Goal: Task Accomplishment & Management: Use online tool/utility

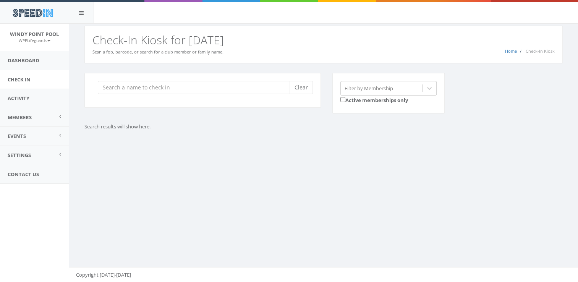
type input "o"
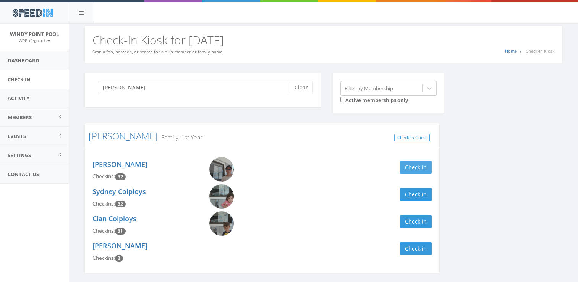
type input "[PERSON_NAME]"
click at [419, 171] on button "Check in" at bounding box center [416, 167] width 32 height 13
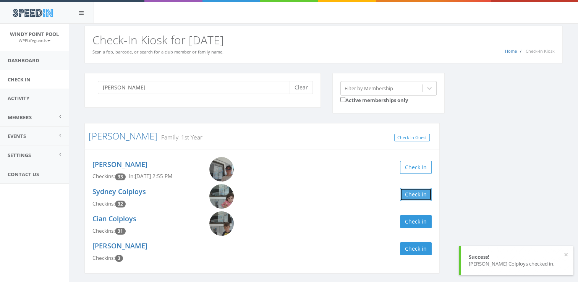
click at [418, 196] on button "Check in" at bounding box center [416, 194] width 32 height 13
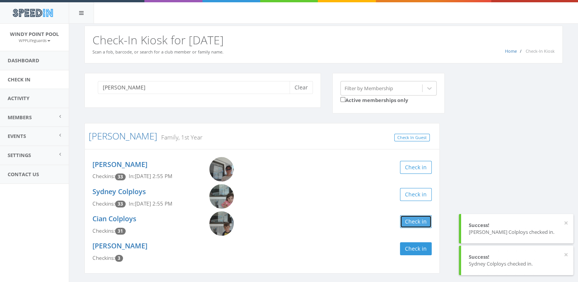
click at [419, 227] on button "Check in" at bounding box center [416, 221] width 32 height 13
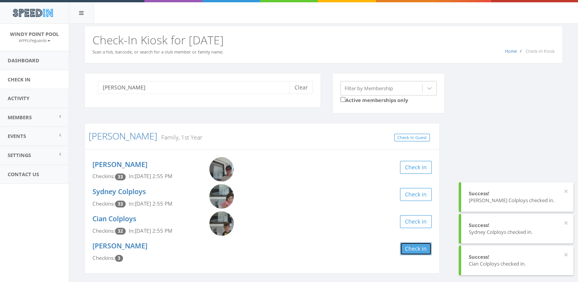
click at [422, 252] on button "Check in" at bounding box center [416, 248] width 32 height 13
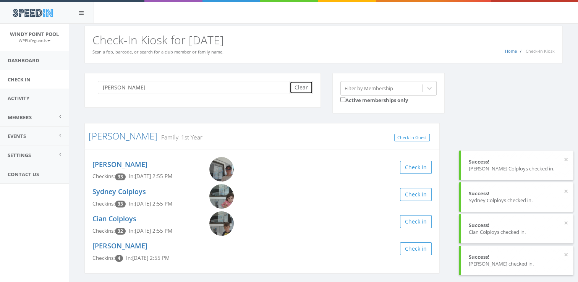
click at [301, 90] on button "Clear" at bounding box center [301, 87] width 23 height 13
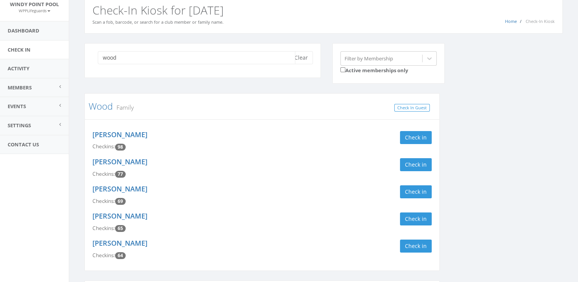
scroll to position [31, 0]
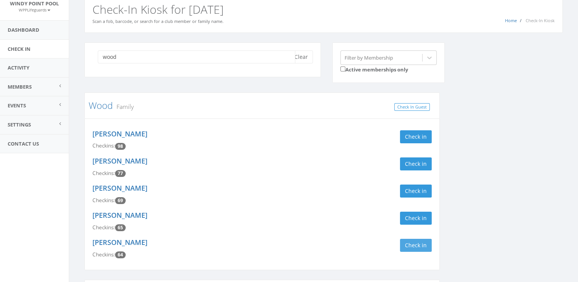
type input "wood"
click at [417, 244] on button "Check in" at bounding box center [416, 245] width 32 height 13
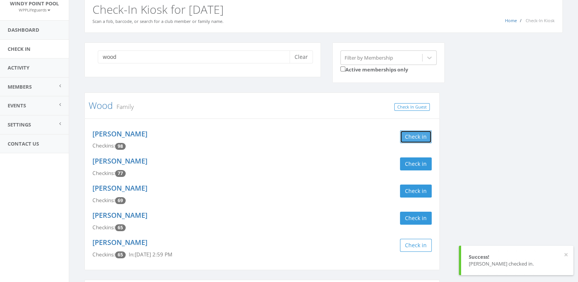
click at [423, 132] on button "Check in" at bounding box center [416, 136] width 32 height 13
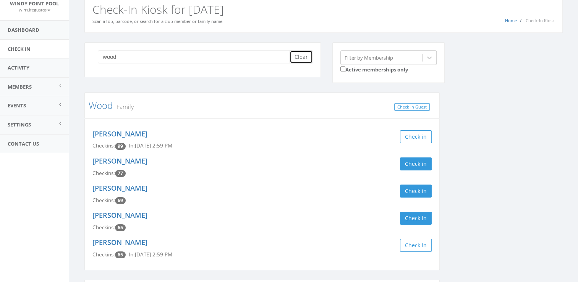
click at [301, 60] on button "Clear" at bounding box center [301, 56] width 23 height 13
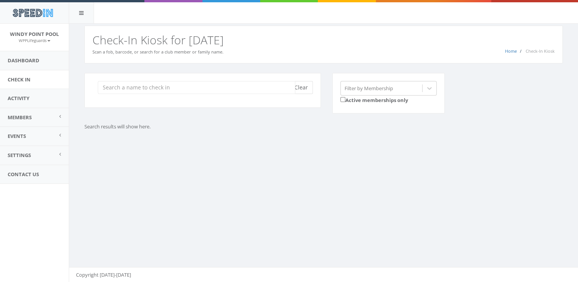
scroll to position [0, 0]
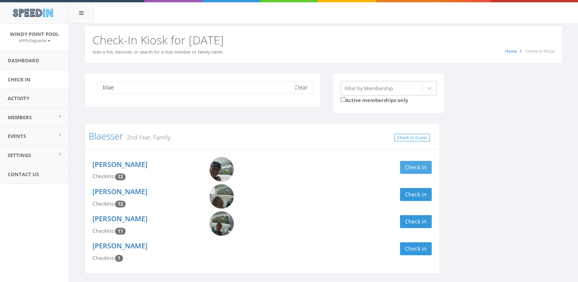
type input "blae"
click at [410, 164] on button "Check in" at bounding box center [416, 167] width 32 height 13
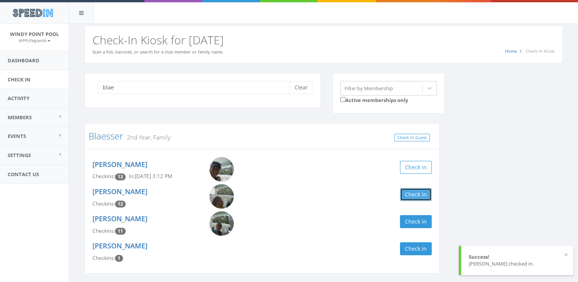
click at [410, 196] on button "Check in" at bounding box center [416, 194] width 32 height 13
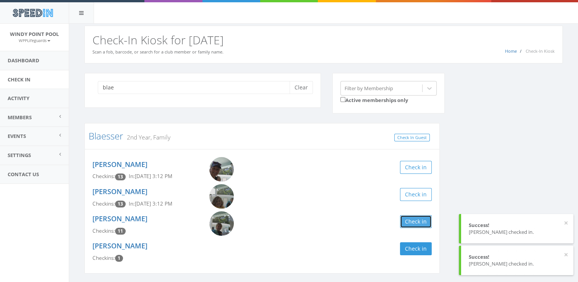
click at [410, 223] on button "Check in" at bounding box center [416, 221] width 32 height 13
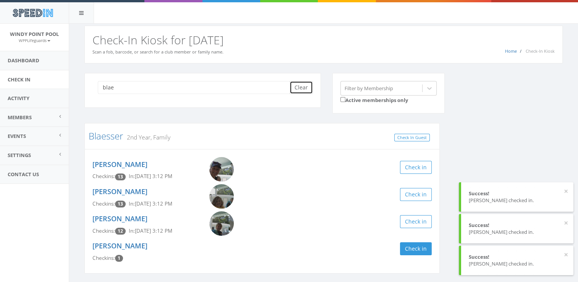
click at [292, 85] on button "Clear" at bounding box center [301, 87] width 23 height 13
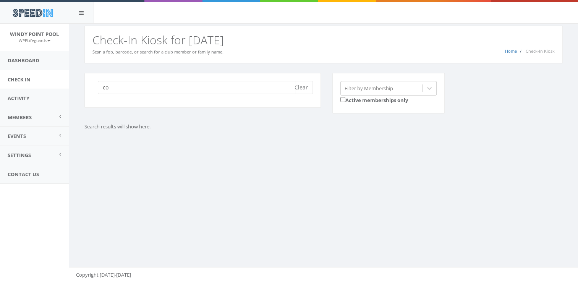
type input "c"
type input "0"
type input "d"
click at [224, 86] on input "[PERSON_NAME]" at bounding box center [197, 87] width 198 height 13
type input "[PERSON_NAME]"
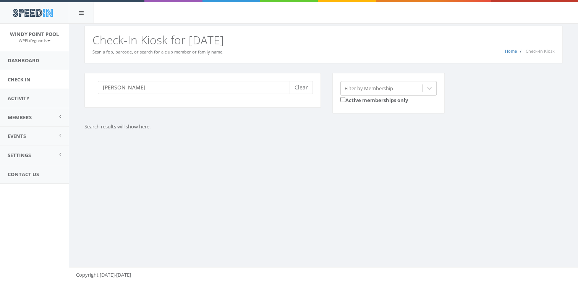
click at [165, 156] on div "[PERSON_NAME] Clear Filter by Membership Active memberships only Search results…" at bounding box center [323, 111] width 509 height 96
click at [266, 178] on div "You are using Internet Explorer, which is an old, insecure browser that does no…" at bounding box center [323, 153] width 509 height 259
click at [301, 91] on button "Clear" at bounding box center [301, 87] width 23 height 13
type input "m"
click at [32, 110] on link "Members" at bounding box center [34, 117] width 69 height 19
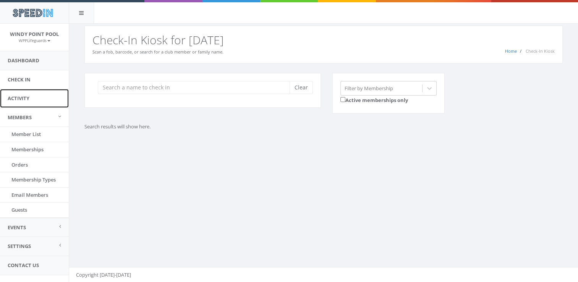
click at [21, 92] on link "Activity" at bounding box center [34, 98] width 69 height 19
click at [21, 101] on link "Activity" at bounding box center [34, 98] width 69 height 19
click at [19, 92] on link "Activity" at bounding box center [34, 98] width 69 height 19
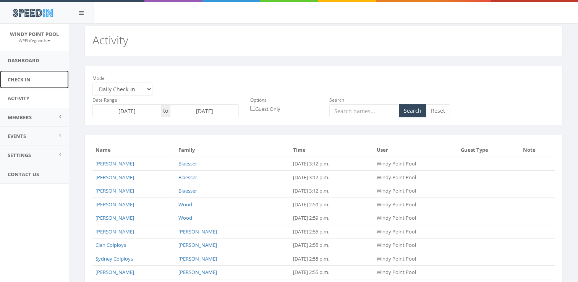
click at [41, 77] on link "Check In" at bounding box center [34, 79] width 69 height 19
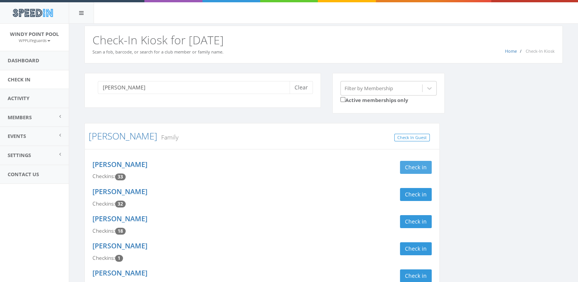
type input "[PERSON_NAME]"
click at [417, 163] on button "Check in" at bounding box center [416, 167] width 32 height 13
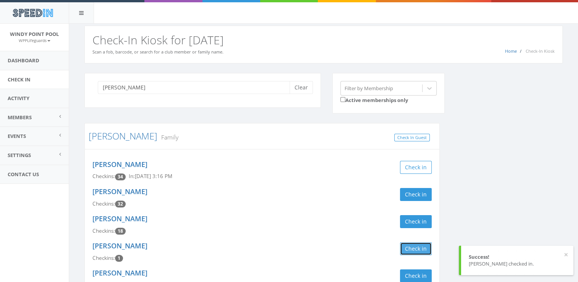
click at [408, 245] on button "Check in" at bounding box center [416, 248] width 32 height 13
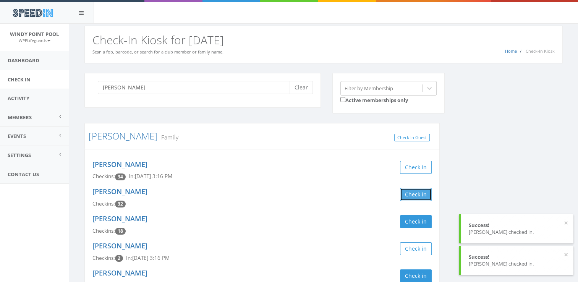
click at [411, 189] on button "Check in" at bounding box center [416, 194] width 32 height 13
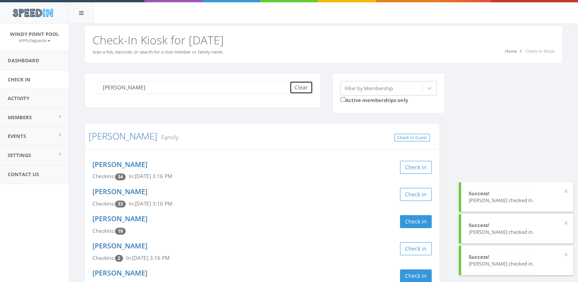
click at [304, 89] on button "Clear" at bounding box center [301, 87] width 23 height 13
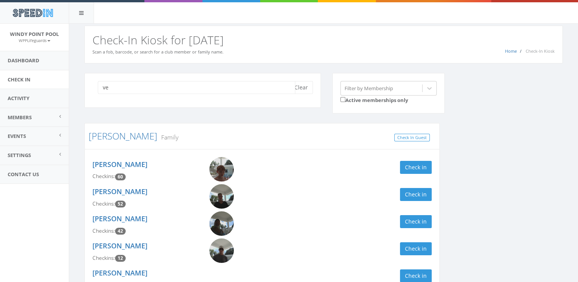
type input "v"
type input "[PERSON_NAME]"
click at [424, 167] on button "Check in" at bounding box center [416, 167] width 32 height 13
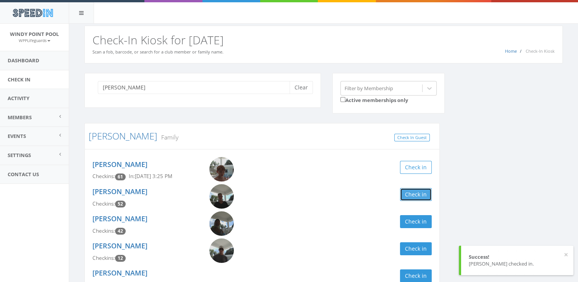
click at [416, 199] on button "Check in" at bounding box center [416, 194] width 32 height 13
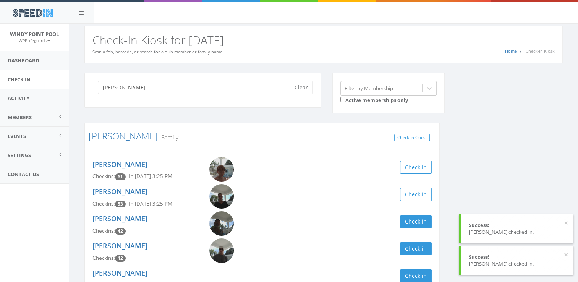
click at [479, 169] on div "[PERSON_NAME] Clear Filter by Membership Active memberships only [PERSON_NAME] …" at bounding box center [324, 205] width 490 height 265
click at [295, 87] on button "Clear" at bounding box center [301, 87] width 23 height 13
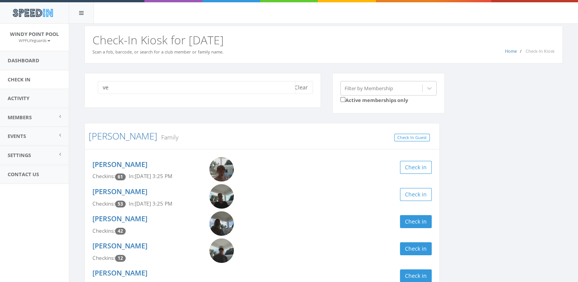
type input "v"
type input "[PERSON_NAME]"
drag, startPoint x: 301, startPoint y: 87, endPoint x: 259, endPoint y: 114, distance: 49.5
click at [259, 114] on div "[PERSON_NAME] Clear" at bounding box center [203, 95] width 248 height 44
click at [294, 85] on button "Clear" at bounding box center [301, 87] width 23 height 13
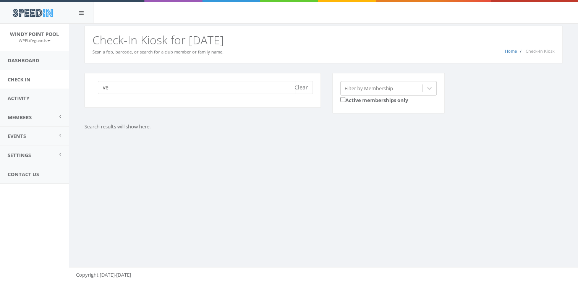
type input "v"
click at [192, 86] on input "search" at bounding box center [197, 87] width 198 height 13
type input "Satava"
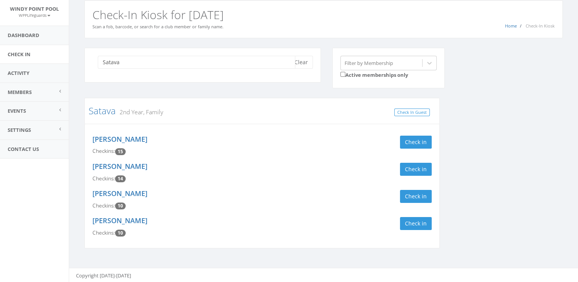
scroll to position [26, 0]
click at [419, 140] on button "Check in" at bounding box center [416, 141] width 32 height 13
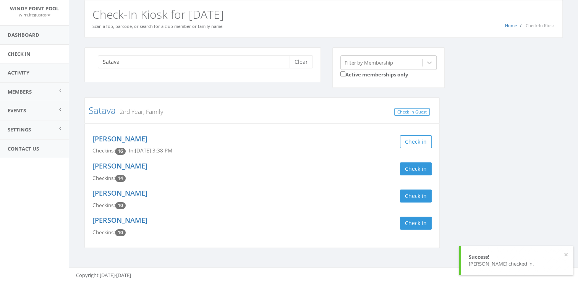
click at [480, 158] on div "Satava Clear Filter by Membership Active memberships only Satava 2nd Year, Fami…" at bounding box center [324, 152] width 490 height 211
click at [305, 58] on button "Clear" at bounding box center [301, 61] width 23 height 13
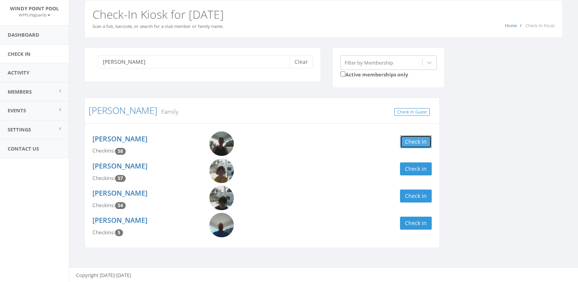
click at [413, 141] on button "Check in" at bounding box center [416, 141] width 32 height 13
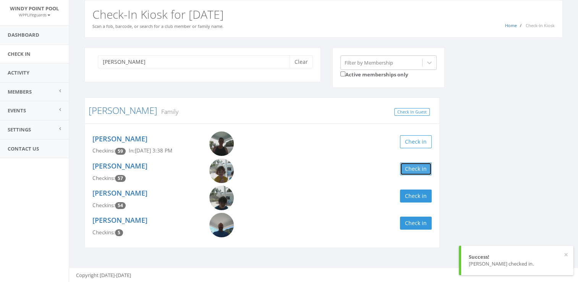
click at [408, 164] on button "Check in" at bounding box center [416, 168] width 32 height 13
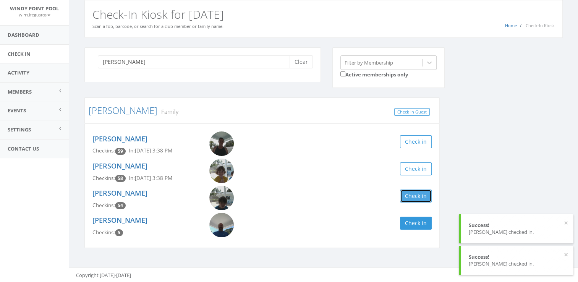
click at [416, 198] on button "Check in" at bounding box center [416, 195] width 32 height 13
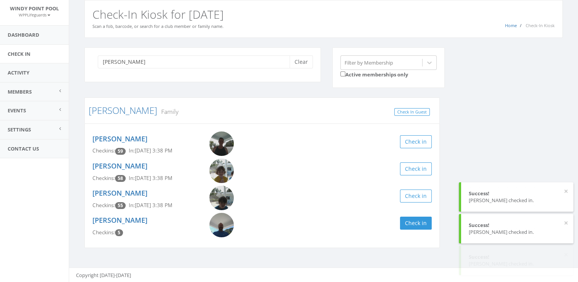
click at [481, 140] on div "[PERSON_NAME] Clear Filter by Membership Active memberships only [PERSON_NAME] …" at bounding box center [324, 152] width 490 height 211
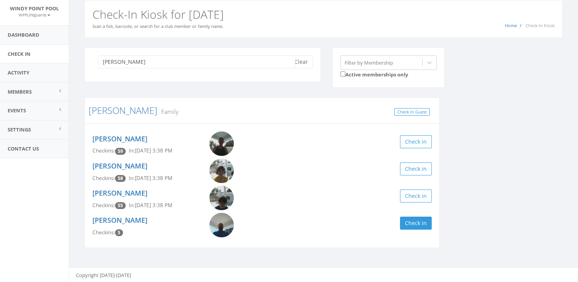
click at [143, 60] on input "[PERSON_NAME]" at bounding box center [197, 61] width 198 height 13
type input "P"
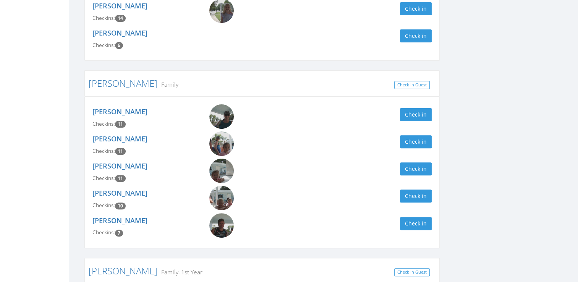
scroll to position [0, 0]
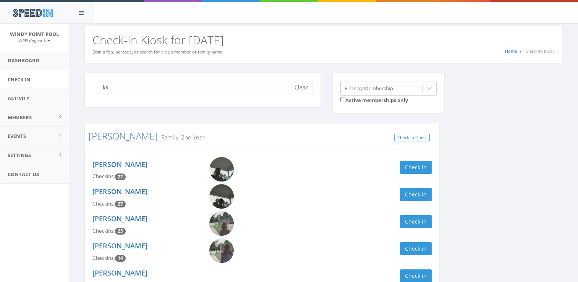
type input "k"
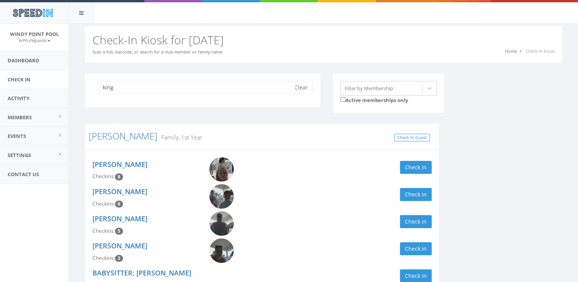
type input "king"
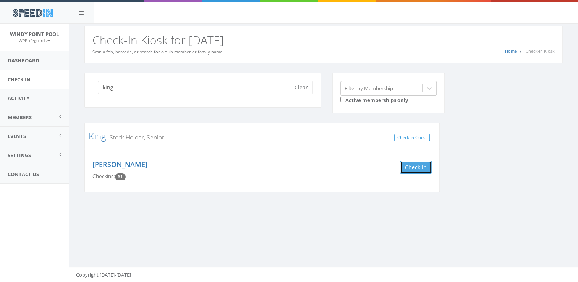
click at [422, 168] on button "Check in" at bounding box center [416, 167] width 32 height 13
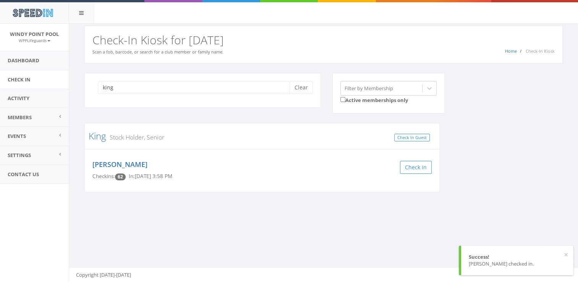
click at [492, 141] on div "king Clear Filter by Membership Active memberships only King Stock Holder, Seni…" at bounding box center [324, 137] width 490 height 129
click at [304, 89] on button "Clear" at bounding box center [301, 87] width 23 height 13
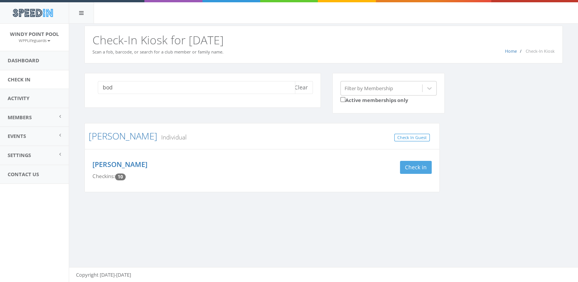
type input "bod"
click at [413, 167] on button "Check in" at bounding box center [416, 167] width 32 height 13
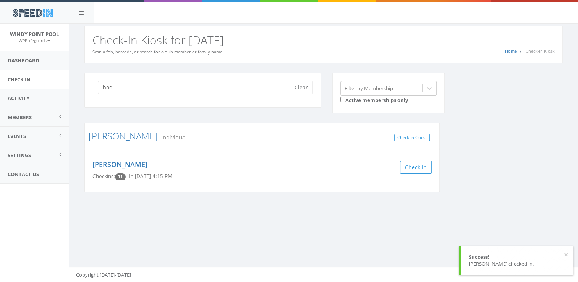
click at [413, 222] on div "bod Clear Filter by Membership Active memberships only Bodenstein Individual Ch…" at bounding box center [323, 144] width 509 height 163
click at [304, 88] on button "Clear" at bounding box center [301, 87] width 23 height 13
